Goal: Task Accomplishment & Management: Use online tool/utility

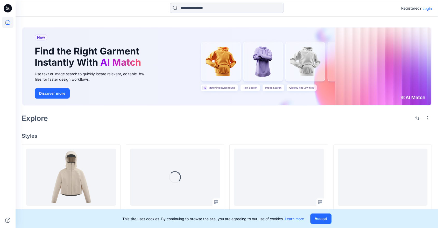
click at [427, 8] on p "Login" at bounding box center [426, 8] width 9 height 5
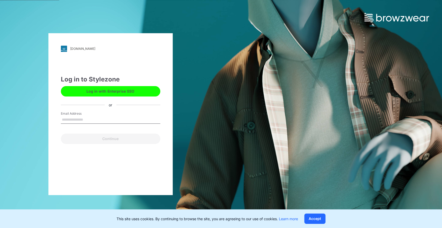
drag, startPoint x: 98, startPoint y: 117, endPoint x: 97, endPoint y: 123, distance: 5.8
click at [98, 117] on input "Email Address" at bounding box center [110, 120] width 99 height 8
type input "**********"
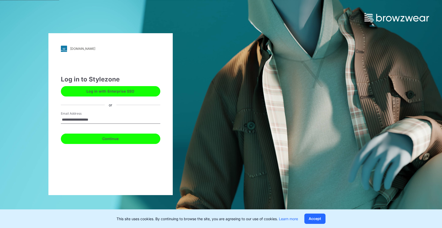
click at [97, 137] on button "Continue" at bounding box center [110, 138] width 99 height 10
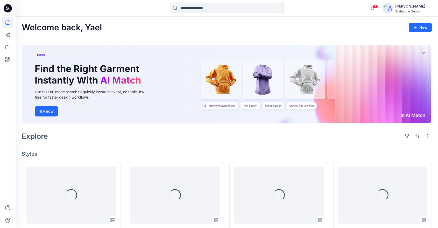
click at [406, 8] on div "[PERSON_NAME] Ashkenazi" at bounding box center [413, 6] width 36 height 6
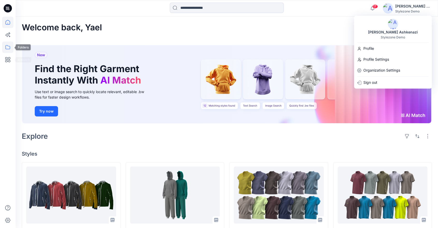
click at [8, 45] on icon at bounding box center [7, 46] width 11 height 11
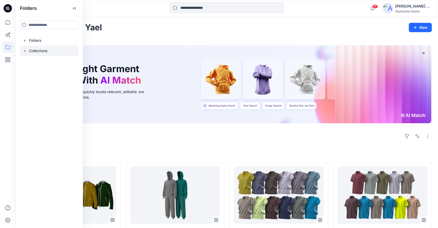
click at [49, 48] on div at bounding box center [49, 51] width 59 height 10
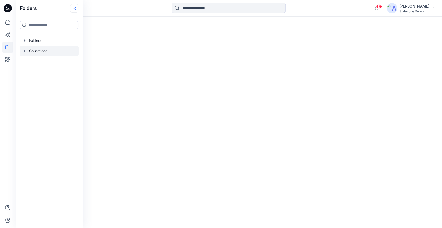
click at [75, 7] on icon at bounding box center [74, 8] width 8 height 9
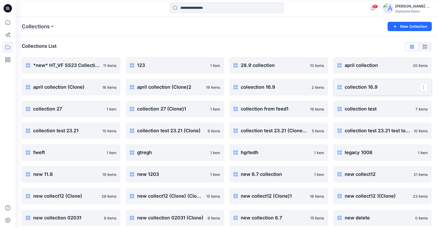
click at [374, 84] on p "collection 16.9" at bounding box center [382, 86] width 75 height 7
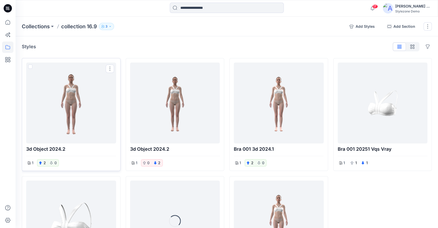
click at [81, 89] on div at bounding box center [71, 103] width 86 height 77
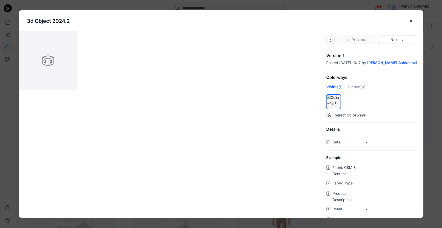
click at [412, 20] on icon "close-btn" at bounding box center [411, 21] width 4 height 4
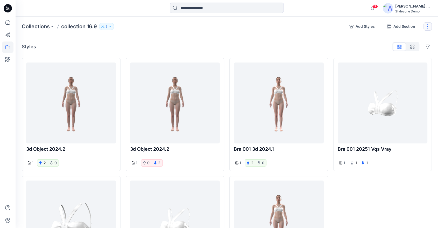
click at [431, 23] on button "button" at bounding box center [427, 26] width 8 height 8
click at [410, 62] on button "Present Collection" at bounding box center [403, 62] width 56 height 10
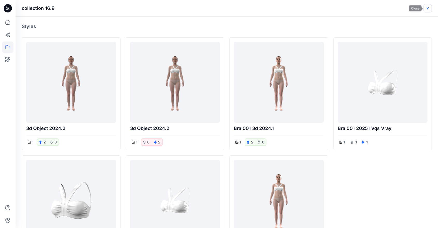
click at [428, 6] on icon "button" at bounding box center [427, 8] width 4 height 4
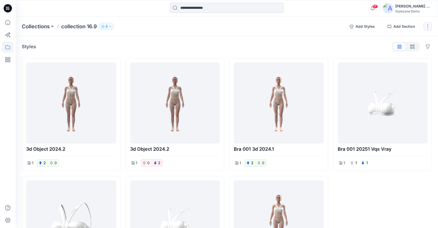
click at [427, 23] on button "button" at bounding box center [427, 26] width 8 height 8
click at [409, 60] on button "Present Collection" at bounding box center [403, 62] width 56 height 10
